Goal: Information Seeking & Learning: Find specific fact

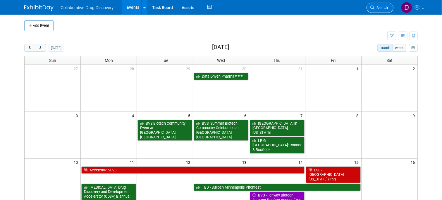
click at [379, 9] on span "Search" at bounding box center [380, 8] width 13 height 4
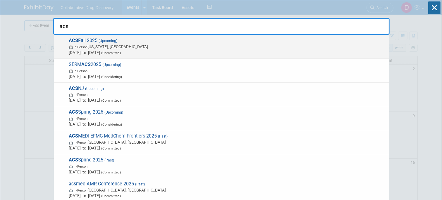
type input "acs"
click at [154, 47] on span "In-Person [US_STATE], [GEOGRAPHIC_DATA]" at bounding box center [227, 47] width 317 height 6
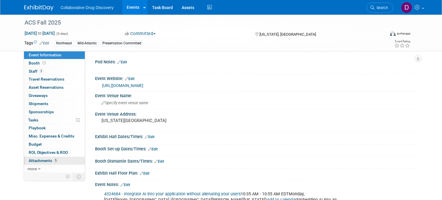
click at [56, 162] on span "5" at bounding box center [56, 161] width 4 height 4
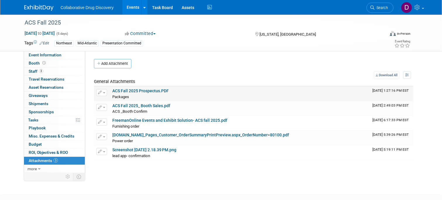
click at [145, 91] on link "ACS Fall 2025 Prospectus.PDF" at bounding box center [140, 91] width 56 height 5
